Goal: Task Accomplishment & Management: Complete application form

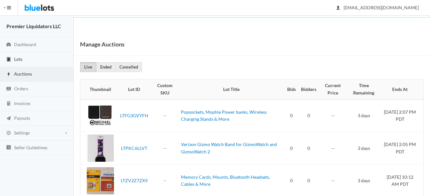
drag, startPoint x: 19, startPoint y: 58, endPoint x: 72, endPoint y: 58, distance: 53.2
click at [19, 58] on span "Lots" at bounding box center [18, 58] width 8 height 5
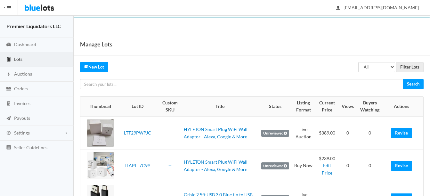
click at [98, 67] on link "New Lot" at bounding box center [94, 67] width 28 height 10
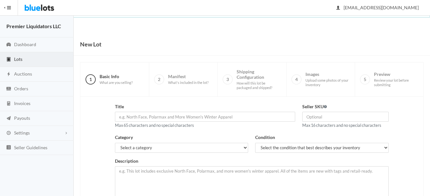
scroll to position [64, 0]
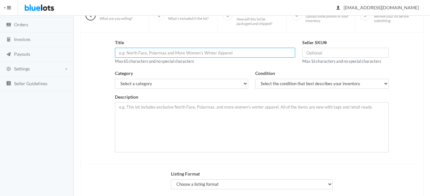
click at [148, 54] on input "text" at bounding box center [205, 53] width 180 height 10
paste input "Verizon Glass Screen Protector for Orbic Tab8 5G"
type input "Verizon Glass Screen Protector for Orbic Tab8 5G"
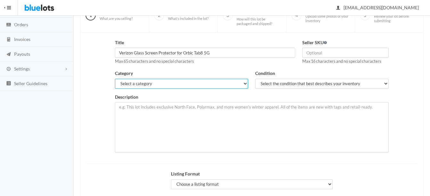
click at [145, 85] on select "Select a category Electronics Clothing, Shoes & Accessories Appliances Home & G…" at bounding box center [182, 84] width 134 height 10
select select "1"
click at [115, 79] on select "Select a category Electronics Clothing, Shoes & Accessories Appliances Home & G…" at bounding box center [182, 84] width 134 height 10
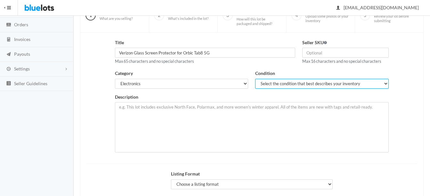
click at [274, 84] on select "Select the condition that best describes your inventory Brand New Shelf Pulls C…" at bounding box center [322, 84] width 134 height 10
select select "1"
click at [255, 79] on select "Select the condition that best describes your inventory Brand New Shelf Pulls C…" at bounding box center [322, 84] width 134 height 10
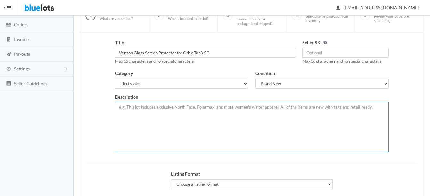
click at [223, 116] on textarea at bounding box center [252, 127] width 274 height 50
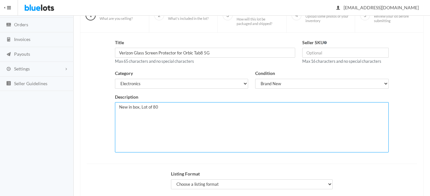
paste textarea "Verizon Glass Screen Protector for Orbic Tab8 5G"
click at [261, 106] on textarea "New in box, Lot of 80 Verizon Glass Screen Protector for Orbic Tab8 5G." at bounding box center [252, 127] width 274 height 50
paste textarea "Features: - Scratch and shatter-resistant 9H aluminum-infused glass - Ultra-cle…"
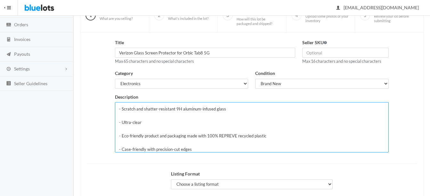
scroll to position [13, 0]
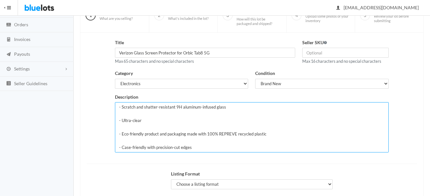
type textarea "New in box, Lot of 80 Verizon Glass Screen Protector for Orbic Tab8 5G. Feature…"
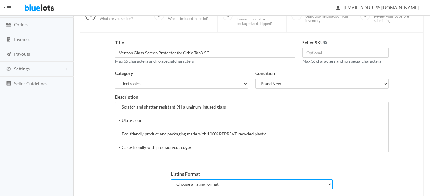
click at [191, 184] on select "Choose a listing format Auction Buy Now" at bounding box center [252, 184] width 162 height 10
select select "true"
click at [171, 179] on select "Choose a listing format Auction Buy Now" at bounding box center [252, 184] width 162 height 10
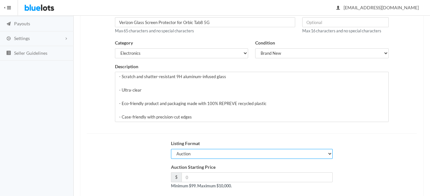
scroll to position [130, 0]
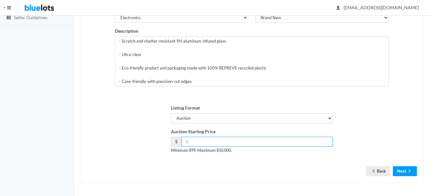
click at [255, 141] on input "number" at bounding box center [257, 142] width 151 height 10
type input "99"
click at [402, 167] on button "Next" at bounding box center [405, 171] width 24 height 10
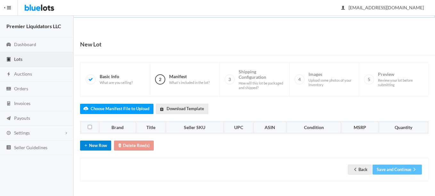
drag, startPoint x: 102, startPoint y: 141, endPoint x: 101, endPoint y: 146, distance: 5.0
click at [102, 142] on button "New Row" at bounding box center [95, 146] width 31 height 10
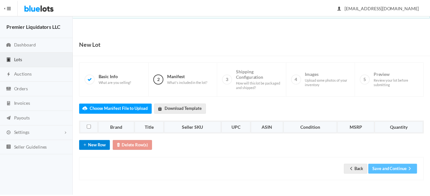
scroll to position [10, 0]
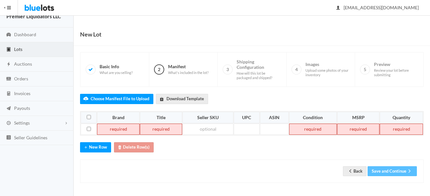
click at [102, 130] on td at bounding box center [118, 130] width 43 height 12
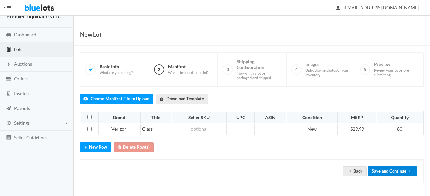
click at [398, 172] on button "Save and Continue" at bounding box center [392, 171] width 49 height 10
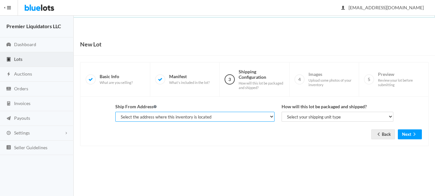
click at [232, 119] on select "Select the address where this inventory is located Premier Liquidatores, [STREE…" at bounding box center [194, 117] width 159 height 10
select select "25095"
click at [115, 112] on select "Select the address where this inventory is located Premier Liquidatores, 398 E …" at bounding box center [194, 117] width 159 height 10
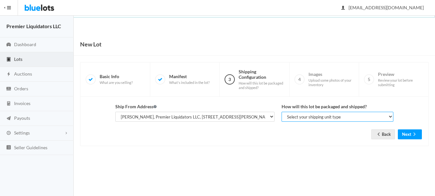
click at [298, 117] on select "Select your shipping unit type Parcel Pallet Truckload" at bounding box center [337, 117] width 112 height 10
select select "parcel"
click at [281, 112] on select "Select your shipping unit type Parcel Pallet Truckload" at bounding box center [337, 117] width 112 height 10
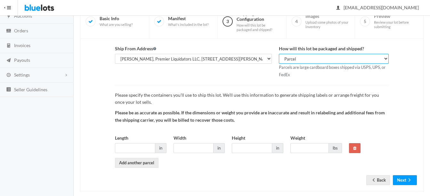
scroll to position [67, 0]
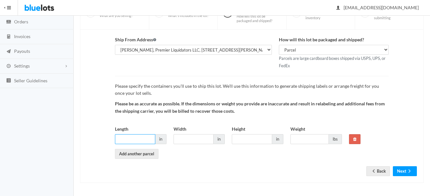
click at [125, 140] on input "Length" at bounding box center [135, 139] width 40 height 10
type input "16"
type input "14"
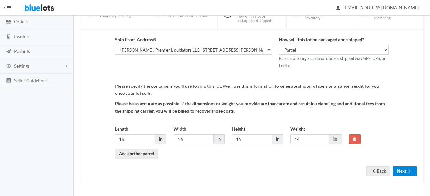
click at [400, 172] on button "Next" at bounding box center [405, 171] width 24 height 10
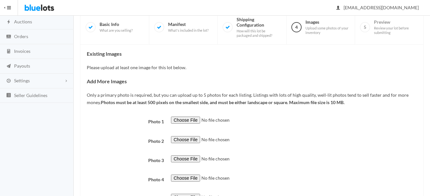
scroll to position [96, 0]
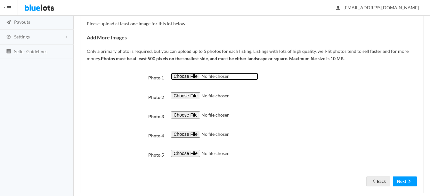
click at [193, 75] on input "file" at bounding box center [214, 76] width 87 height 7
type input "C:\fakepath\A338D2311060Z0K6Q29.jpg"
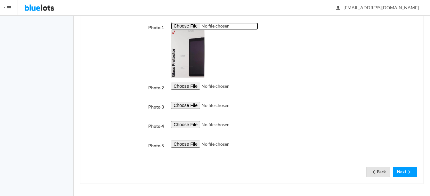
scroll to position [147, 0]
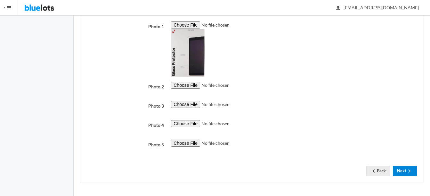
click at [404, 168] on button "Next" at bounding box center [405, 171] width 24 height 10
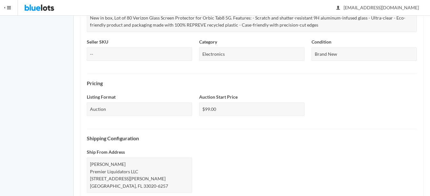
scroll to position [290, 0]
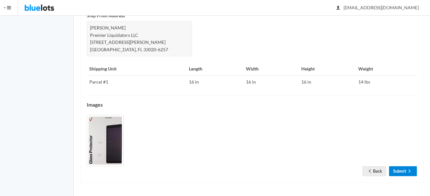
click at [405, 170] on link "Submit" at bounding box center [403, 171] width 28 height 10
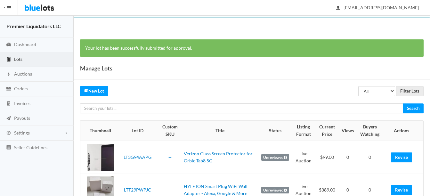
click at [16, 55] on link "Lots" at bounding box center [37, 59] width 74 height 15
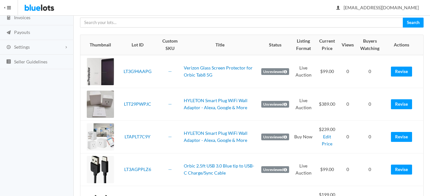
scroll to position [96, 0]
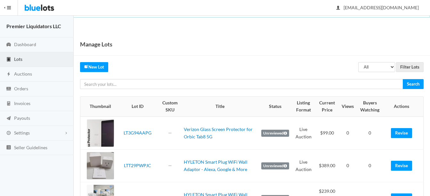
scroll to position [128, 0]
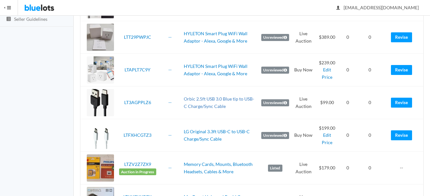
click at [226, 99] on link "Orbic 2.5ft USB 3.0 Blue tip to USB-C Charge/Sync Cable" at bounding box center [219, 102] width 70 height 13
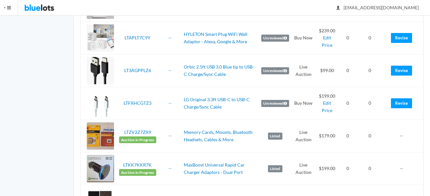
click at [256, 25] on td "HYLETON Smart Plug WiFi Wall Adaptor - Alexa, Google & More" at bounding box center [219, 38] width 77 height 33
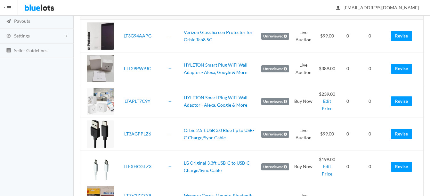
scroll to position [32, 0]
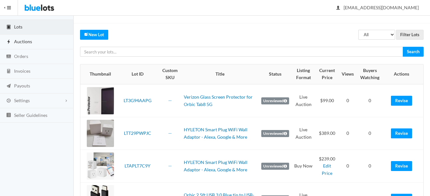
click at [23, 42] on span "Auctions" at bounding box center [23, 41] width 18 height 5
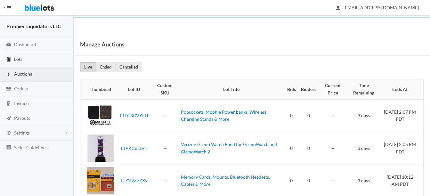
click at [16, 58] on span "Lots" at bounding box center [18, 58] width 8 height 5
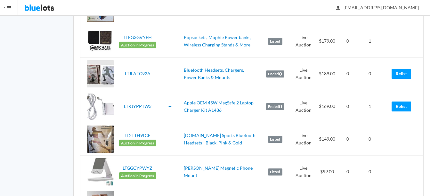
scroll to position [320, 0]
click at [402, 74] on link "Relist" at bounding box center [402, 74] width 20 height 10
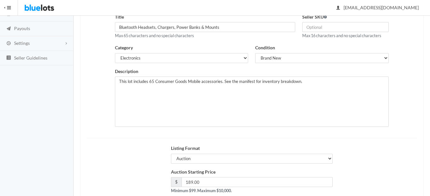
scroll to position [96, 0]
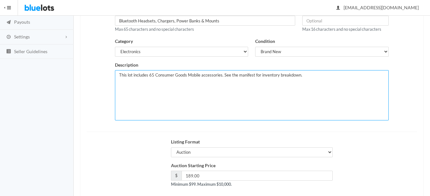
click at [152, 73] on textarea "This lot includes 65 Consumer Goods Mobile accessories. See the manifest for in…" at bounding box center [252, 95] width 274 height 50
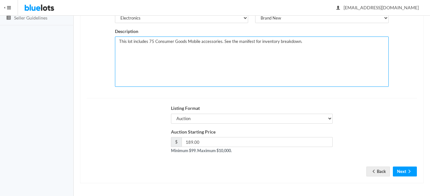
scroll to position [130, 0]
type textarea "This lot includes 75 Consumer Goods Mobile accessories. See the manifest for in…"
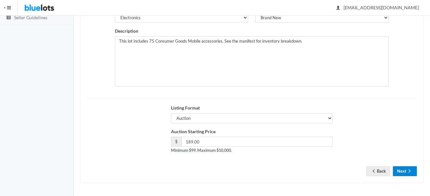
click at [411, 170] on icon "arrow forward" at bounding box center [409, 170] width 6 height 5
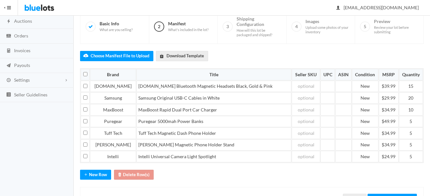
scroll to position [64, 0]
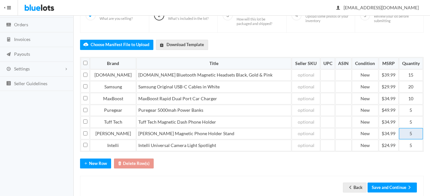
click at [413, 133] on td "5" at bounding box center [411, 134] width 24 height 12
click at [419, 97] on td "10" at bounding box center [411, 99] width 24 height 12
click at [414, 76] on td "15" at bounding box center [411, 75] width 24 height 12
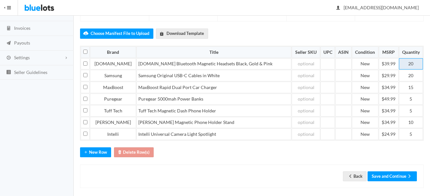
scroll to position [80, 0]
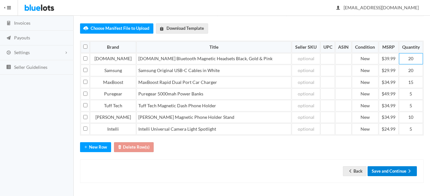
click at [409, 170] on icon "arrow forward" at bounding box center [409, 170] width 6 height 5
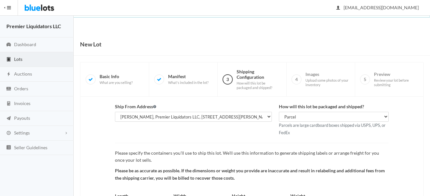
scroll to position [67, 0]
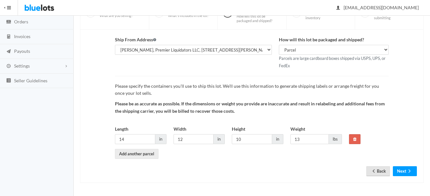
click at [379, 171] on link "Back" at bounding box center [378, 171] width 24 height 10
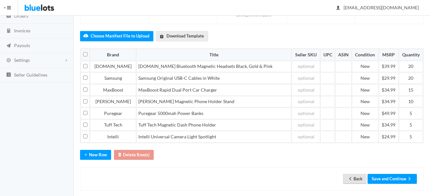
scroll to position [80, 0]
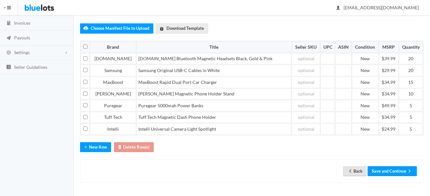
drag, startPoint x: 356, startPoint y: 174, endPoint x: 249, endPoint y: 22, distance: 186.0
click at [356, 174] on link "Back" at bounding box center [355, 171] width 24 height 10
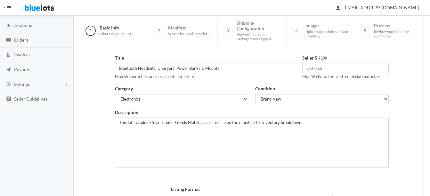
scroll to position [64, 0]
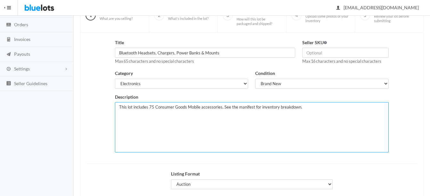
click at [152, 107] on textarea "This lot includes 75 Consumer Goods Mobile accessories. See the manifest for in…" at bounding box center [252, 127] width 274 height 50
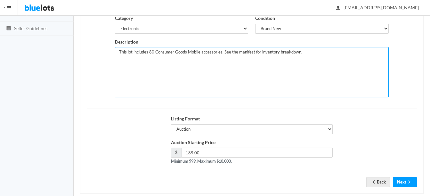
scroll to position [130, 0]
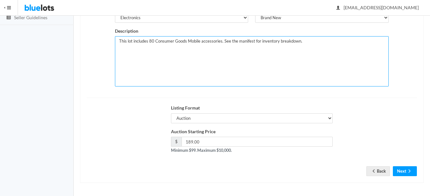
type textarea "This lot includes 80 Consumer Goods Mobile accessories. See the manifest for in…"
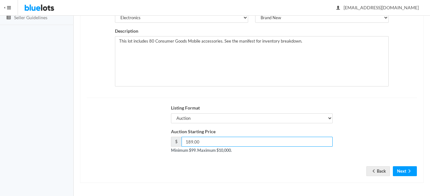
click at [192, 141] on input "189.00" at bounding box center [257, 142] width 151 height 10
type input "195.00"
click at [406, 168] on button "Next" at bounding box center [405, 171] width 24 height 10
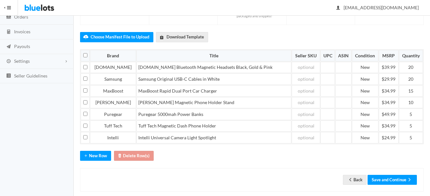
scroll to position [80, 0]
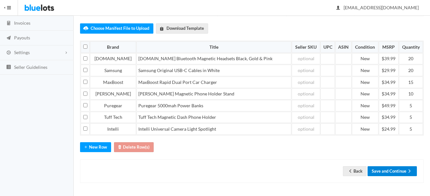
click at [397, 171] on button "Save and Continue" at bounding box center [392, 171] width 49 height 10
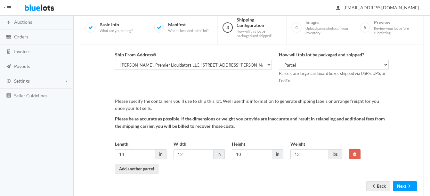
scroll to position [67, 0]
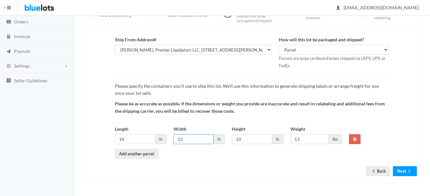
click at [193, 139] on input "12" at bounding box center [194, 139] width 40 height 10
type input "14"
type input "12"
click at [412, 170] on icon "arrow forward" at bounding box center [409, 170] width 6 height 5
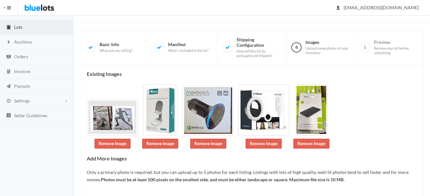
scroll to position [64, 0]
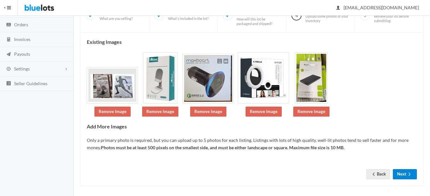
click at [406, 176] on button "Next" at bounding box center [405, 174] width 24 height 10
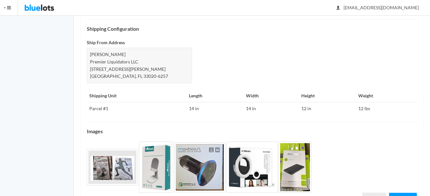
scroll to position [282, 0]
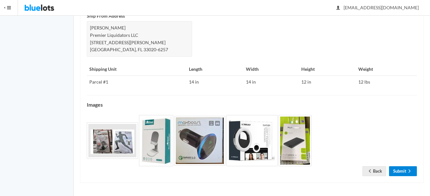
click at [402, 173] on link "Submit" at bounding box center [403, 171] width 28 height 10
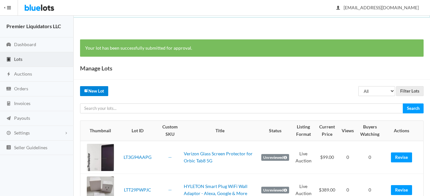
click at [92, 89] on link "New Lot" at bounding box center [94, 91] width 28 height 10
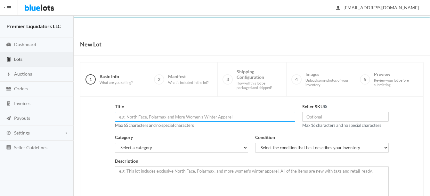
click at [247, 114] on input "text" at bounding box center [205, 117] width 180 height 10
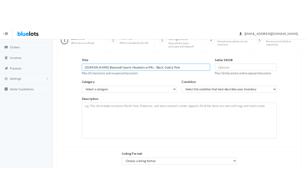
scroll to position [64, 0]
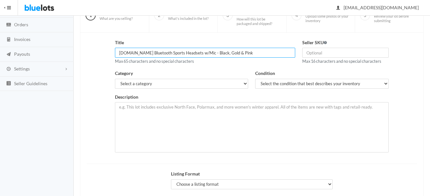
type input "Micro.CC Bluetooth Sports Headsets w/Mic - Black, Gold & Pink"
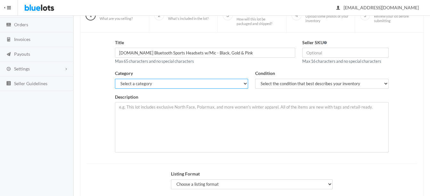
click at [191, 86] on select "Select a category Electronics Clothing, Shoes & Accessories Appliances Home & G…" at bounding box center [182, 84] width 134 height 10
select select "1"
click at [115, 79] on select "Select a category Electronics Clothing, Shoes & Accessories Appliances Home & G…" at bounding box center [182, 84] width 134 height 10
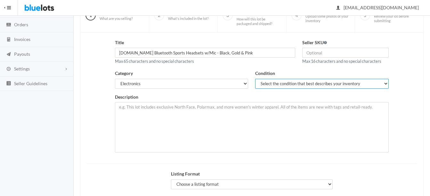
click at [282, 81] on select "Select the condition that best describes your inventory Brand New Shelf Pulls C…" at bounding box center [322, 84] width 134 height 10
select select "1"
click at [255, 79] on select "Select the condition that best describes your inventory Brand New Shelf Pulls C…" at bounding box center [322, 84] width 134 height 10
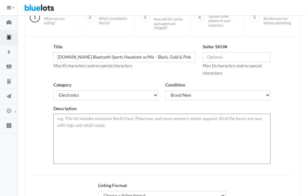
click at [109, 119] on textarea at bounding box center [161, 139] width 217 height 50
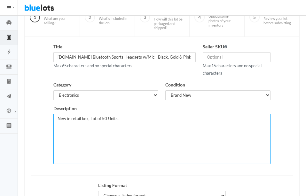
paste textarea "Wireless & Multi-Pairing: Enjoy wire-free freedom & crisp sound with Bluetooth …"
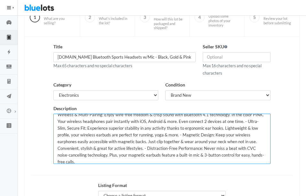
scroll to position [0, 0]
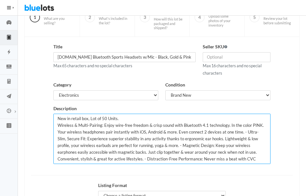
click at [68, 132] on textarea "New in retail box, Lot of 50 Units. Wireless & Multi-Pairing: Enjoy wire-free f…" at bounding box center [161, 139] width 217 height 50
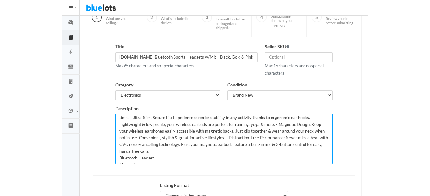
scroll to position [32, 0]
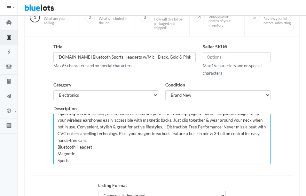
type textarea "New in retail box, Lot of 50 Units. Wireless & Multi-Pairing: Enjoy wire-free f…"
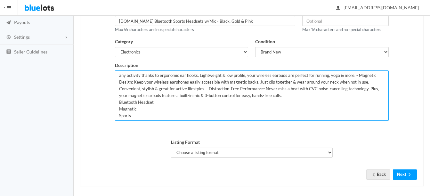
scroll to position [99, 0]
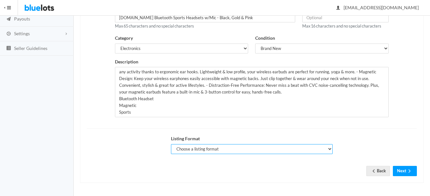
click at [215, 146] on select "Choose a listing format Auction Buy Now" at bounding box center [252, 149] width 162 height 10
select select "true"
click at [171, 144] on select "Choose a listing format Auction Buy Now" at bounding box center [252, 149] width 162 height 10
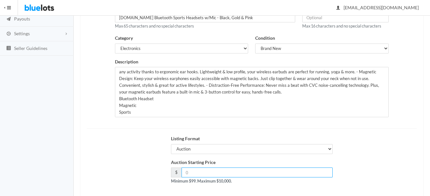
click at [219, 170] on input "number" at bounding box center [257, 172] width 151 height 10
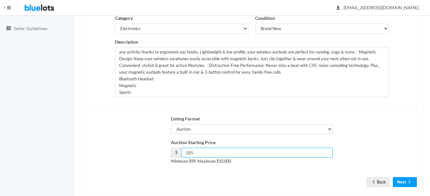
scroll to position [130, 0]
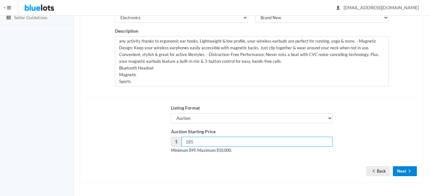
type input "185"
click at [413, 171] on button "Next" at bounding box center [405, 171] width 24 height 10
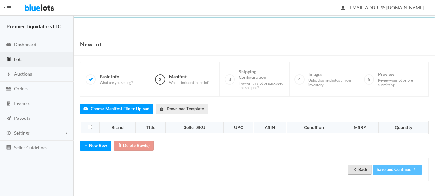
click at [356, 169] on icon "arrow back" at bounding box center [355, 169] width 6 height 5
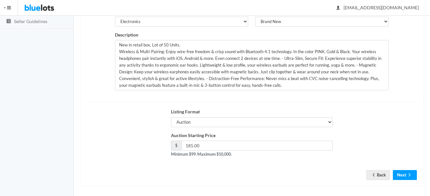
scroll to position [130, 0]
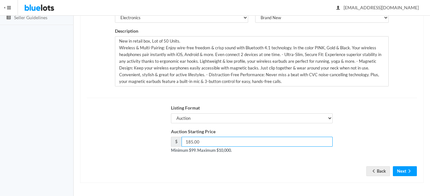
click at [192, 142] on input "185.00" at bounding box center [257, 142] width 151 height 10
type input "179.00"
click at [407, 170] on icon "arrow forward" at bounding box center [409, 170] width 6 height 5
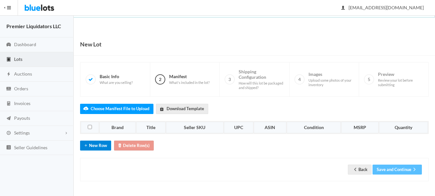
click at [92, 143] on button "New Row" at bounding box center [95, 146] width 31 height 10
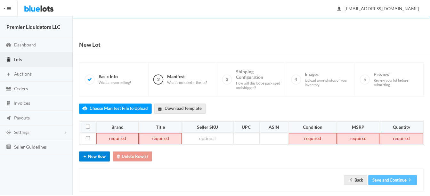
scroll to position [10, 0]
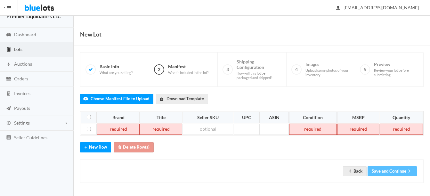
click at [120, 129] on td at bounding box center [118, 130] width 43 height 12
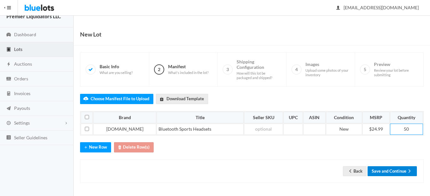
click at [411, 169] on icon "arrow forward" at bounding box center [409, 170] width 6 height 5
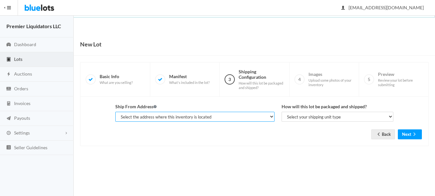
click at [208, 114] on select "Select the address where this inventory is located Premier Liquidatores, [STREE…" at bounding box center [194, 117] width 159 height 10
select select "25095"
click at [115, 112] on select "Select the address where this inventory is located Premier Liquidatores, [STREE…" at bounding box center [194, 117] width 159 height 10
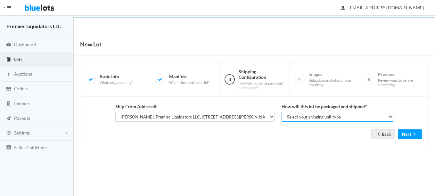
click at [298, 118] on select "Select your shipping unit type Parcel Pallet Truckload" at bounding box center [337, 117] width 112 height 10
select select "parcel"
click at [281, 112] on select "Select your shipping unit type Parcel Pallet Truckload" at bounding box center [337, 117] width 112 height 10
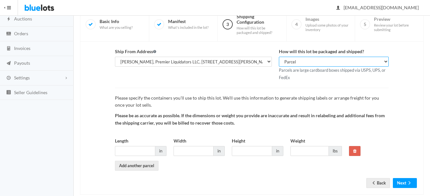
scroll to position [67, 0]
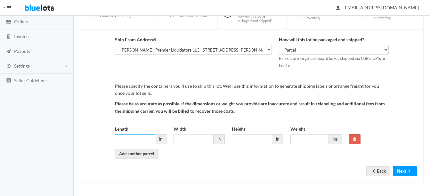
click at [140, 138] on input "Length" at bounding box center [135, 139] width 40 height 10
type input "14"
type input "12"
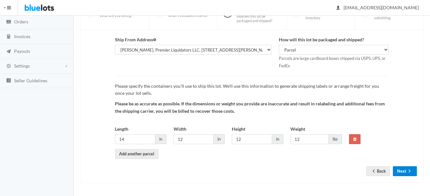
click at [409, 171] on icon "arrow forward" at bounding box center [409, 170] width 6 height 5
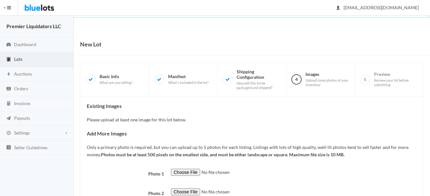
scroll to position [106, 0]
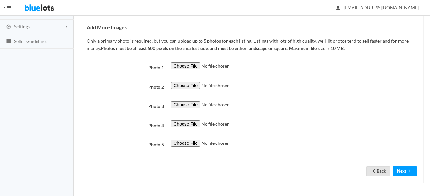
click at [380, 172] on link "Back" at bounding box center [378, 171] width 24 height 10
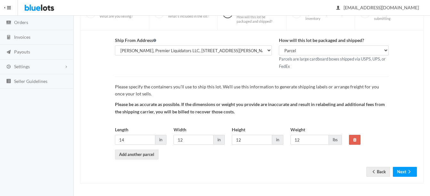
scroll to position [67, 0]
click at [312, 142] on input "12" at bounding box center [309, 139] width 38 height 10
type input "13"
click at [400, 170] on button "Next" at bounding box center [405, 171] width 24 height 10
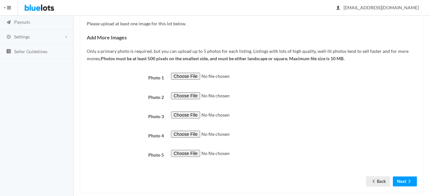
scroll to position [96, 0]
click at [182, 75] on input "file" at bounding box center [214, 76] width 87 height 7
type input "C:\fakepath\thumbnail - 2025-09-04T100016.550.jpg"
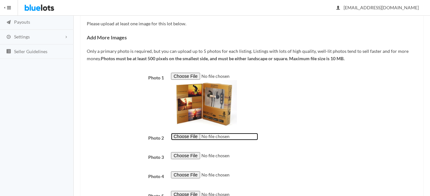
click at [183, 137] on input "file" at bounding box center [214, 136] width 87 height 7
type input "C:\fakepath\thumbnail - 2025-09-04T095259.534.jpg"
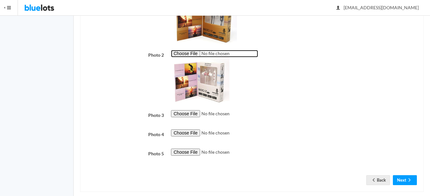
scroll to position [188, 0]
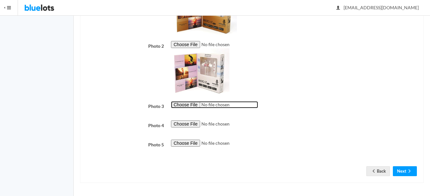
click at [192, 105] on input "file" at bounding box center [214, 104] width 87 height 7
type input "C:\fakepath\thumbnail - 2025-08-14T092233.921.jpg"
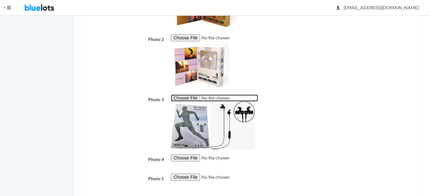
scroll to position [220, 0]
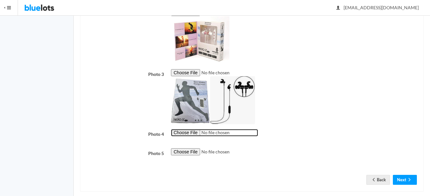
click at [187, 132] on input "file" at bounding box center [214, 132] width 87 height 7
type input "C:\fakepath\thumbnail - 2025-09-04T095307.491.jpg"
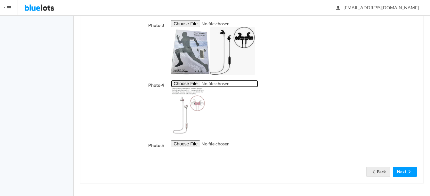
scroll to position [270, 0]
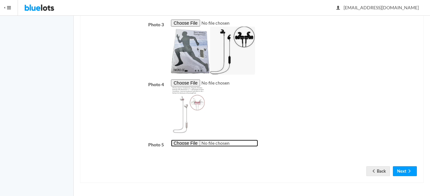
click at [184, 142] on input "file" at bounding box center [214, 143] width 87 height 7
type input "C:\fakepath\thumbnail (84).jpg"
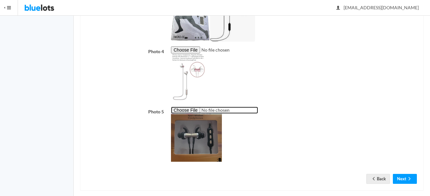
scroll to position [310, 0]
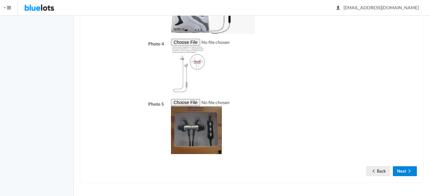
click at [402, 167] on button "Next" at bounding box center [405, 171] width 24 height 10
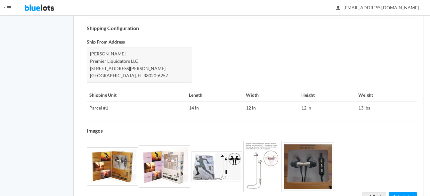
scroll to position [319, 0]
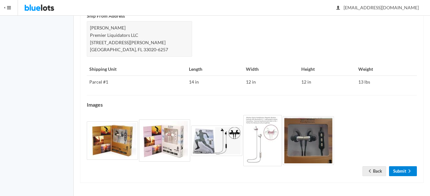
click at [401, 172] on link "Submit" at bounding box center [403, 171] width 28 height 10
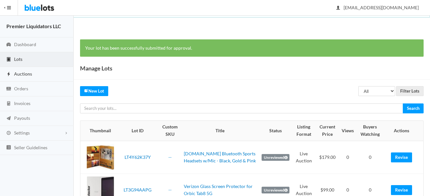
click at [20, 71] on span "Auctions" at bounding box center [23, 73] width 18 height 5
